Goal: Task Accomplishment & Management: Use online tool/utility

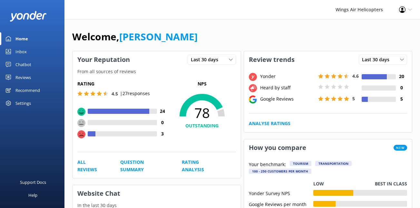
click at [22, 79] on div "Reviews" at bounding box center [22, 77] width 15 height 13
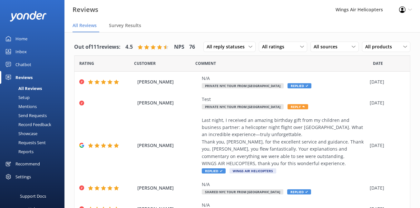
click at [33, 143] on div "Requests Sent" at bounding box center [25, 142] width 42 height 9
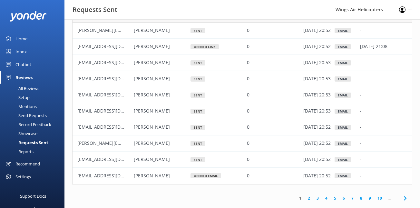
scroll to position [40, 0]
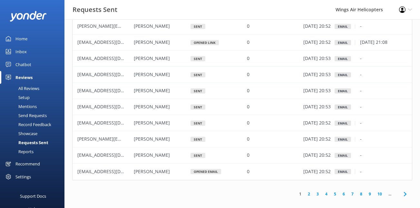
click at [310, 194] on link "2" at bounding box center [309, 194] width 9 height 6
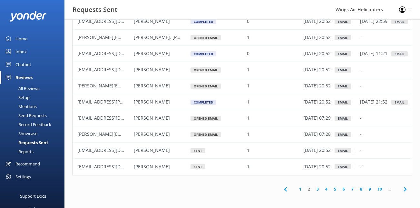
scroll to position [46, 0]
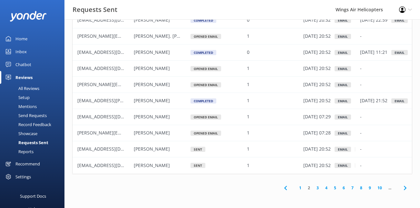
click at [301, 188] on link "1" at bounding box center [300, 188] width 9 height 6
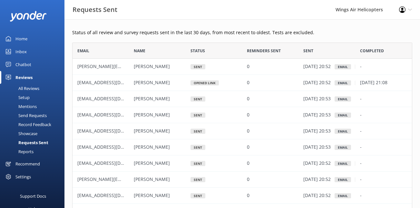
click at [37, 116] on div "Send Requests" at bounding box center [25, 115] width 43 height 9
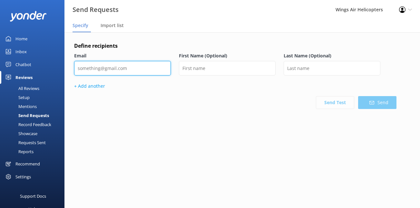
click at [158, 67] on input "email" at bounding box center [122, 68] width 97 height 15
paste input "[EMAIL_ADDRESS][DOMAIN_NAME]"
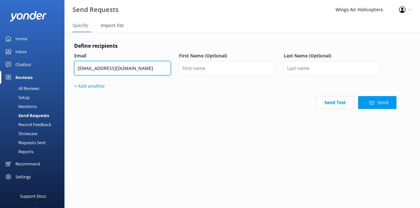
type input "[EMAIL_ADDRESS][DOMAIN_NAME]"
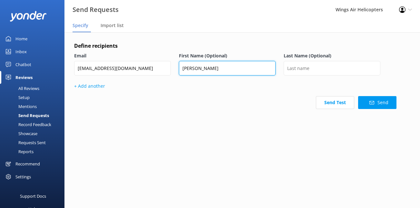
type input "[PERSON_NAME]"
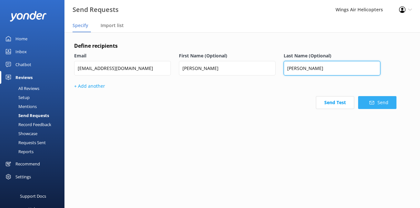
type input "[PERSON_NAME]"
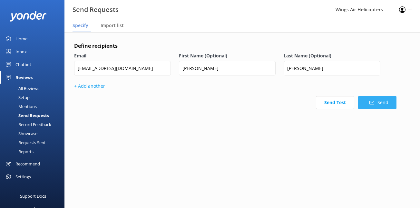
click at [369, 102] on button "Send" at bounding box center [377, 102] width 38 height 13
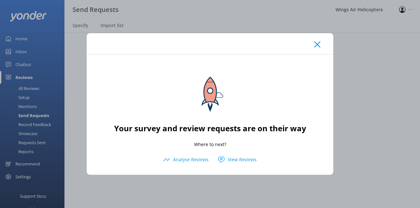
click at [318, 45] on use at bounding box center [317, 44] width 6 height 6
